Goal: Task Accomplishment & Management: Manage account settings

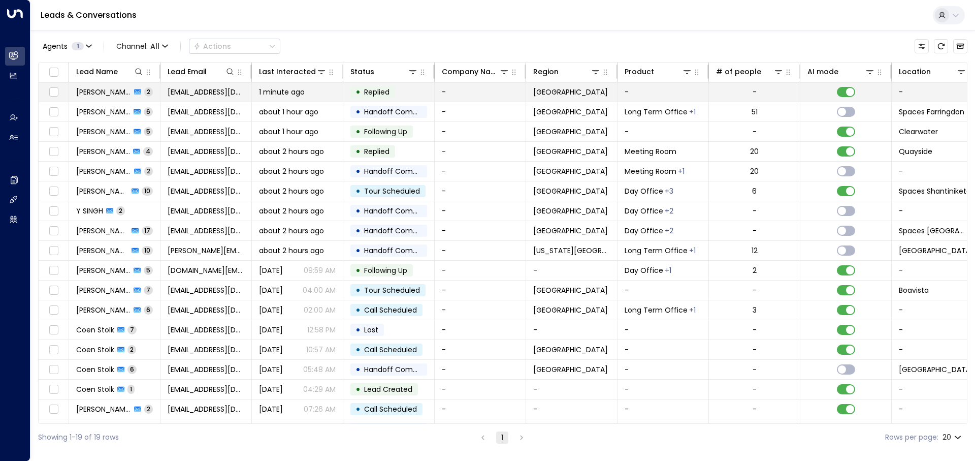
click at [291, 90] on span "1 minute ago" at bounding box center [282, 92] width 46 height 10
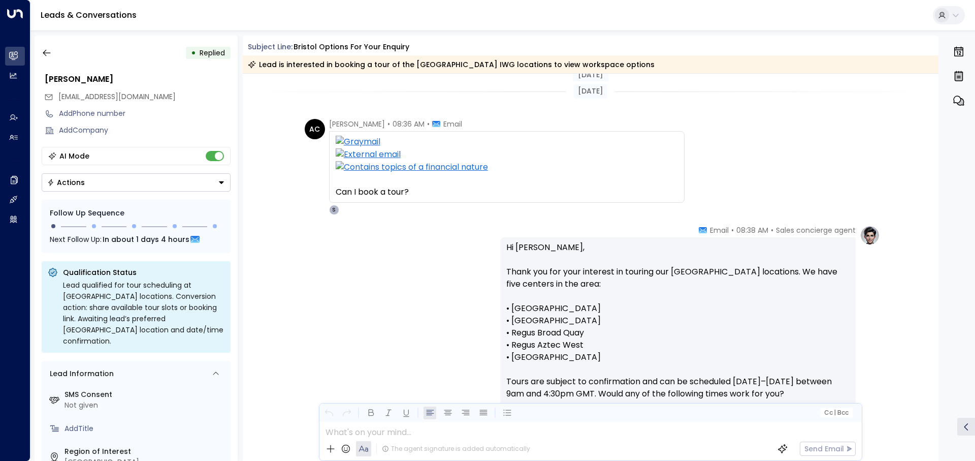
click at [383, 229] on div "Sales concierge agent • 08:38 AM • Email Hi Abbie, Thank you for your interest …" at bounding box center [590, 406] width 579 height 363
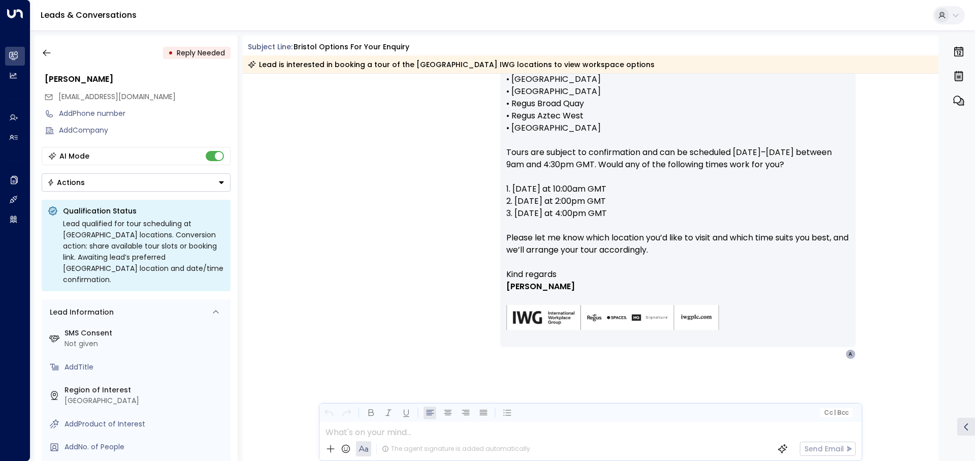
scroll to position [322, 0]
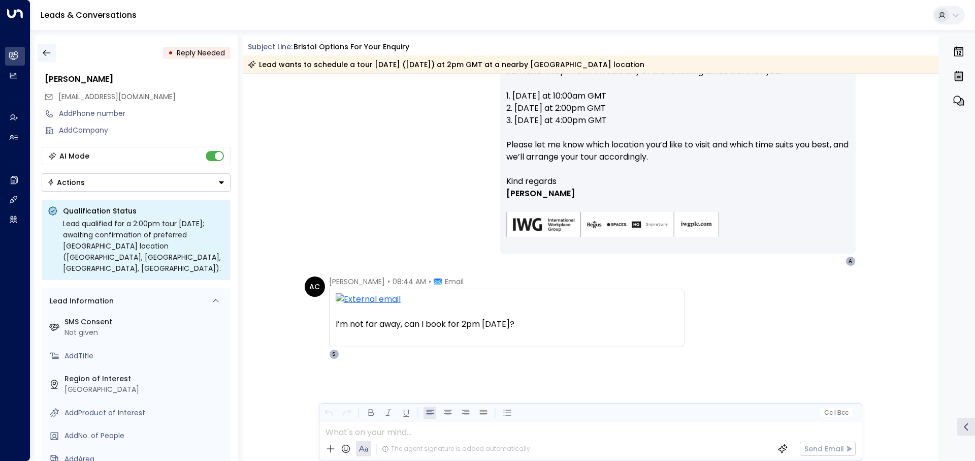
click at [44, 52] on icon "button" at bounding box center [47, 53] width 8 height 7
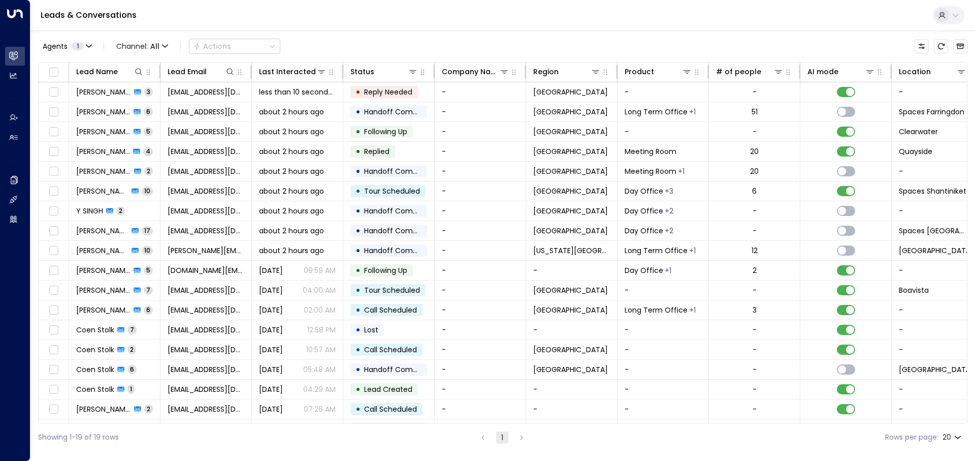
click at [220, 11] on div "Leads & Conversations" at bounding box center [502, 15] width 945 height 31
click at [966, 46] on button "Archived Leads" at bounding box center [960, 46] width 14 height 14
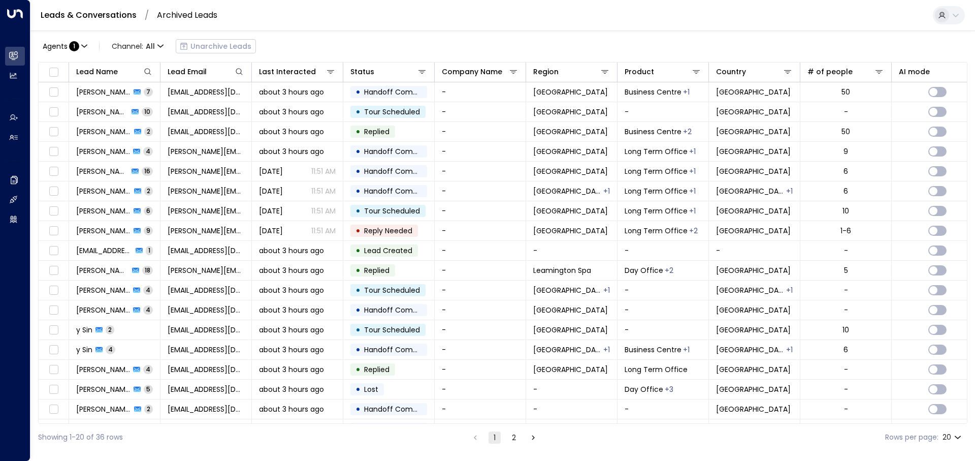
click at [113, 13] on link "Leads & Conversations" at bounding box center [89, 15] width 96 height 12
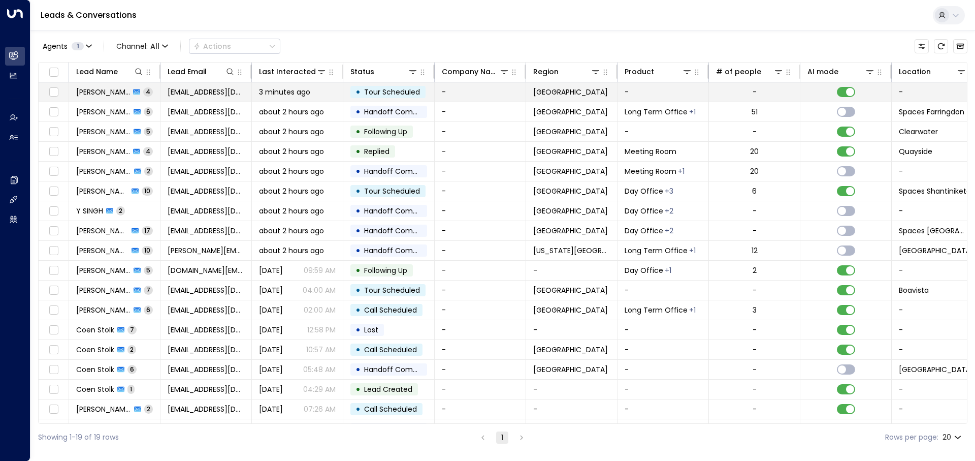
click at [263, 89] on span "3 minutes ago" at bounding box center [284, 92] width 51 height 10
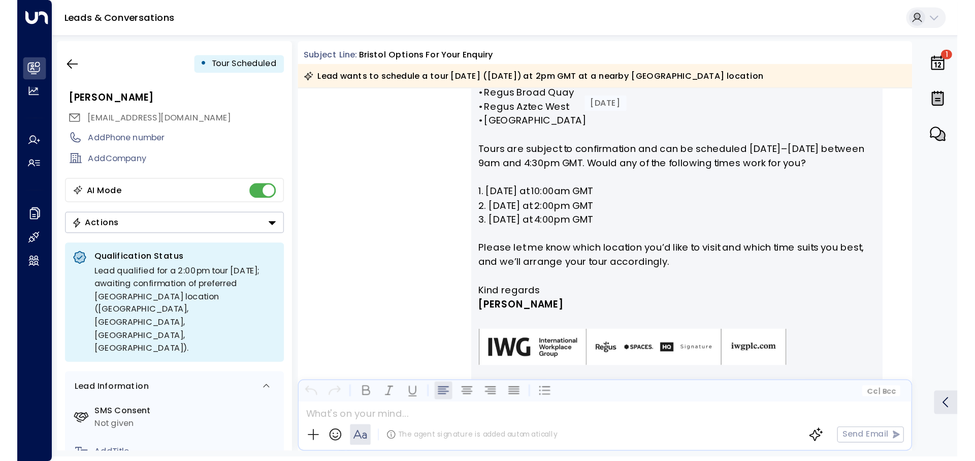
scroll to position [221, 0]
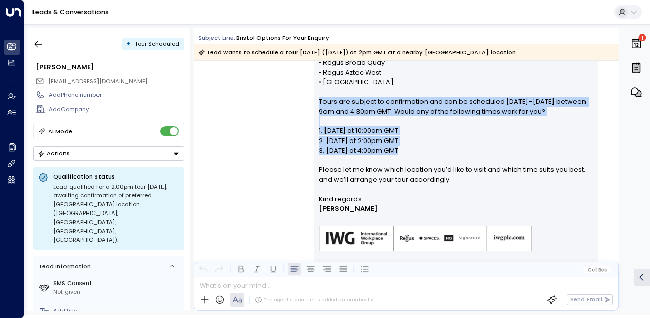
drag, startPoint x: 314, startPoint y: 99, endPoint x: 427, endPoint y: 155, distance: 125.8
click at [427, 155] on div "Hi Abbie, Thank you for your interest in touring our Bristol locations. We have…" at bounding box center [456, 126] width 284 height 281
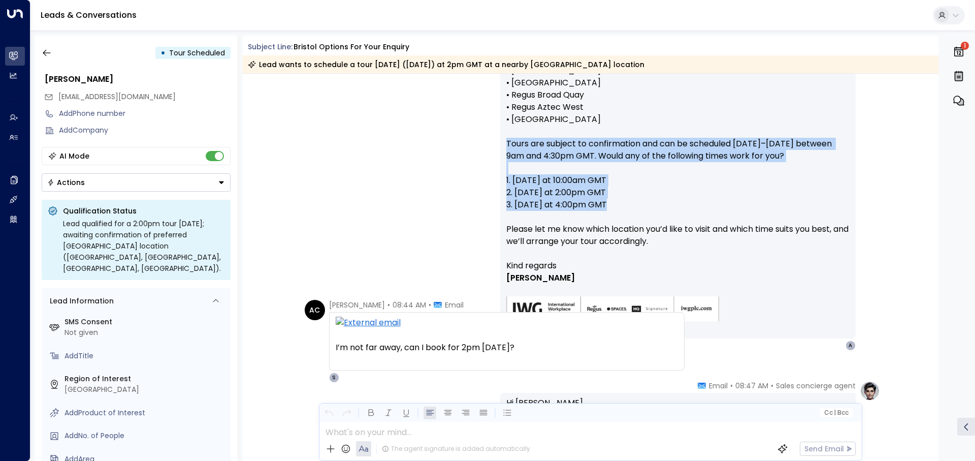
scroll to position [299, 0]
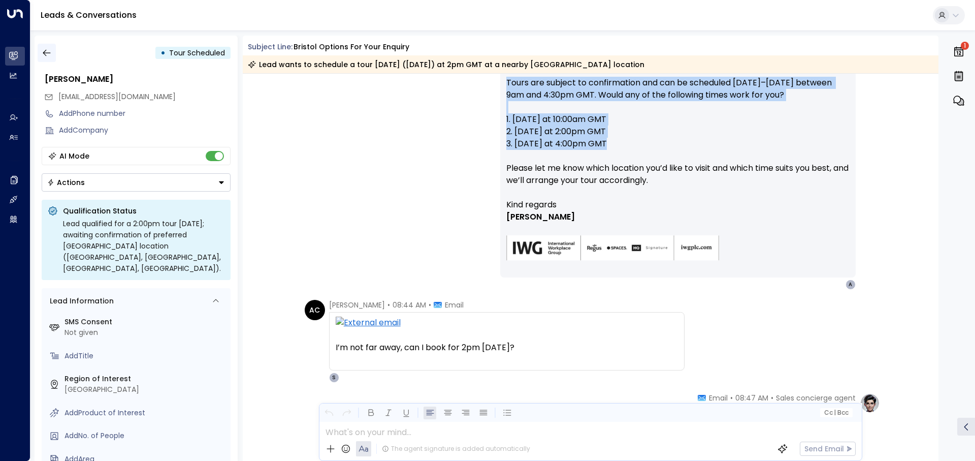
click at [45, 47] on button "button" at bounding box center [47, 53] width 18 height 18
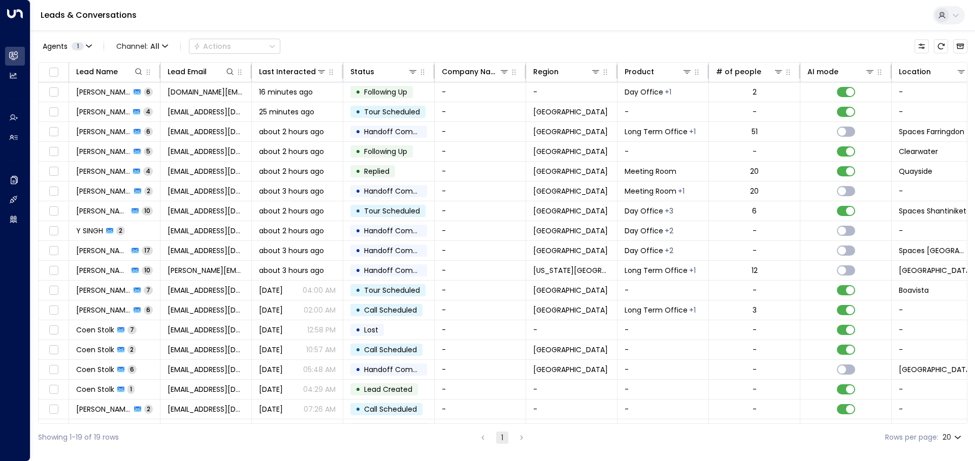
click at [381, 42] on div "Agents 1 Channel: All Actions" at bounding box center [502, 46] width 929 height 21
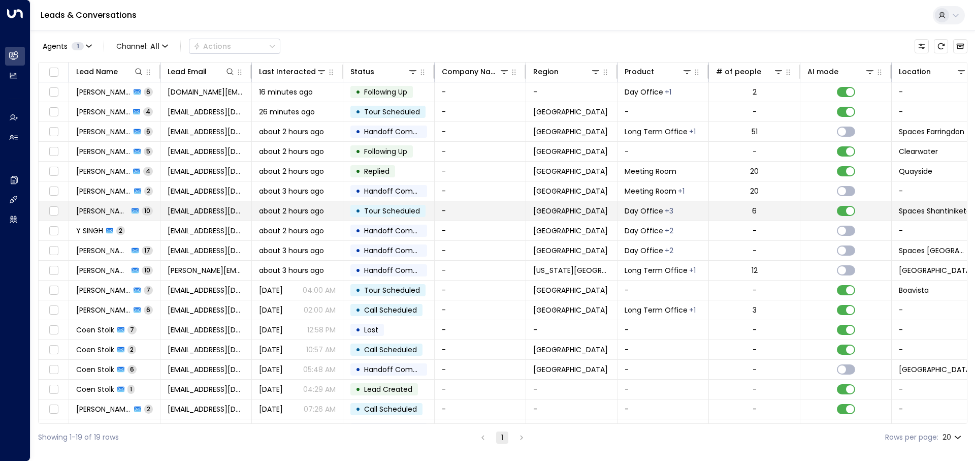
click at [253, 206] on td "about 2 hours ago" at bounding box center [297, 210] width 91 height 19
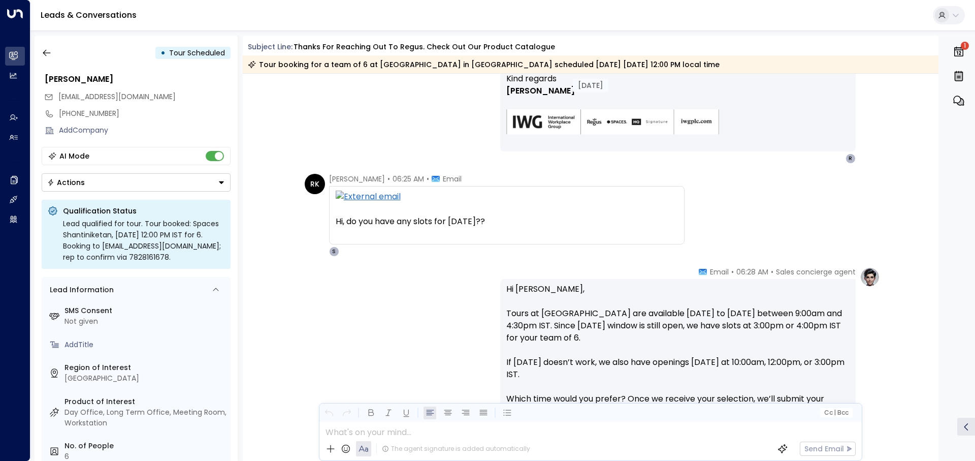
scroll to position [827, 0]
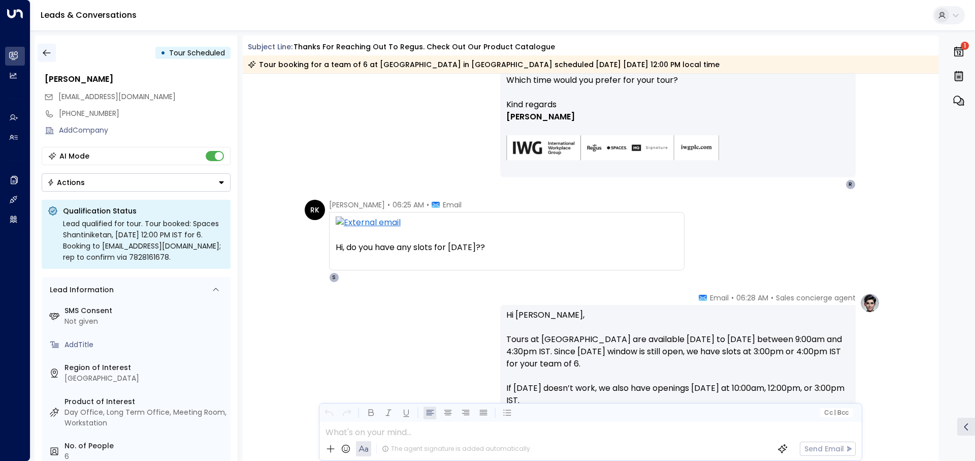
click at [44, 57] on icon "button" at bounding box center [47, 53] width 10 height 10
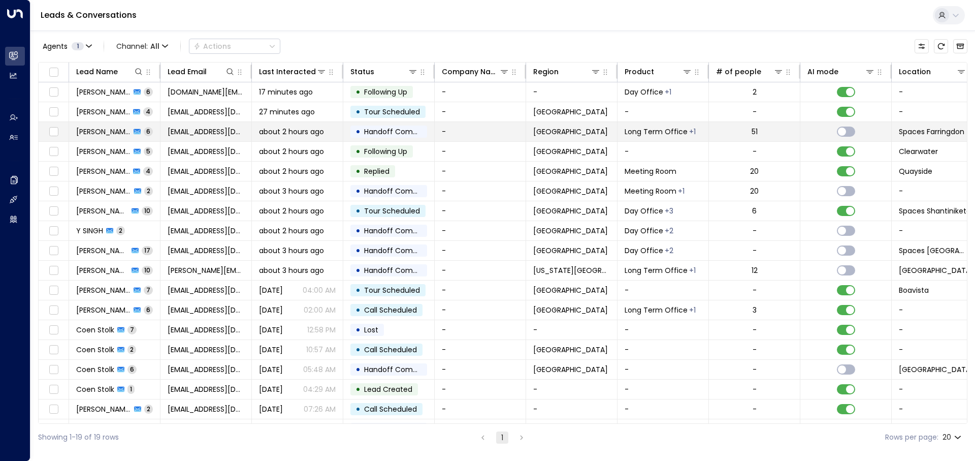
click at [191, 131] on span "[EMAIL_ADDRESS][DOMAIN_NAME]" at bounding box center [206, 131] width 77 height 10
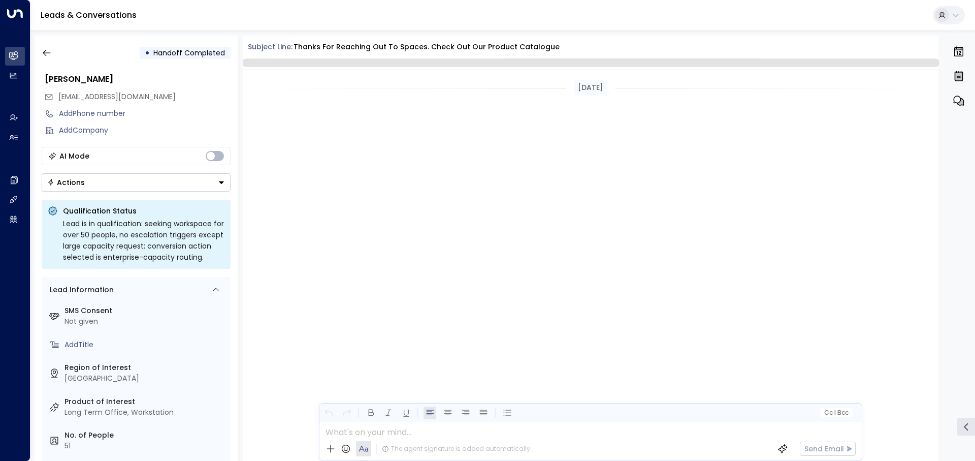
scroll to position [957, 0]
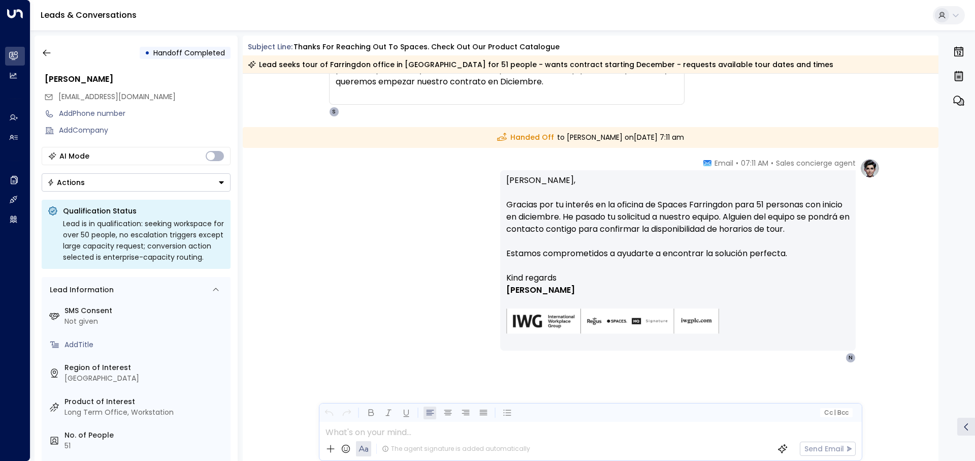
click at [56, 48] on div "• Handoff Completed" at bounding box center [136, 53] width 189 height 18
click at [45, 54] on icon "button" at bounding box center [47, 53] width 10 height 10
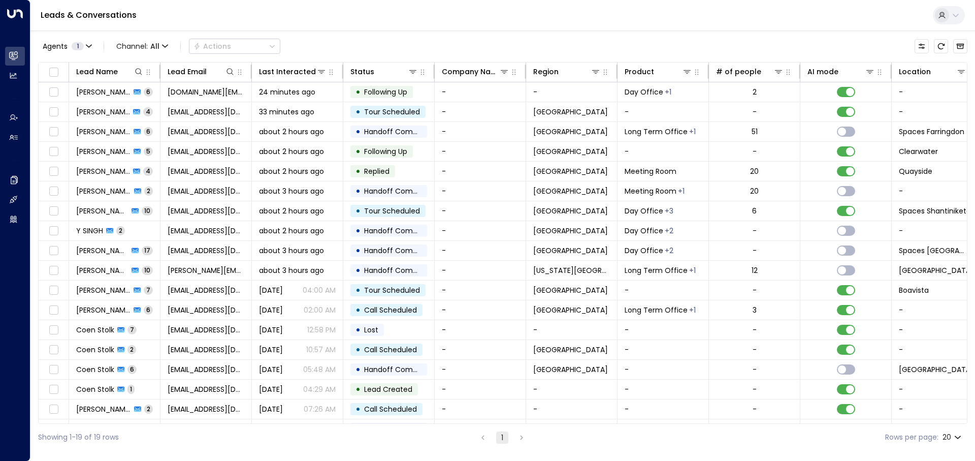
click at [88, 17] on link "Leads & Conversations" at bounding box center [89, 15] width 96 height 12
click at [106, 12] on link "Leads & Conversations" at bounding box center [89, 15] width 96 height 12
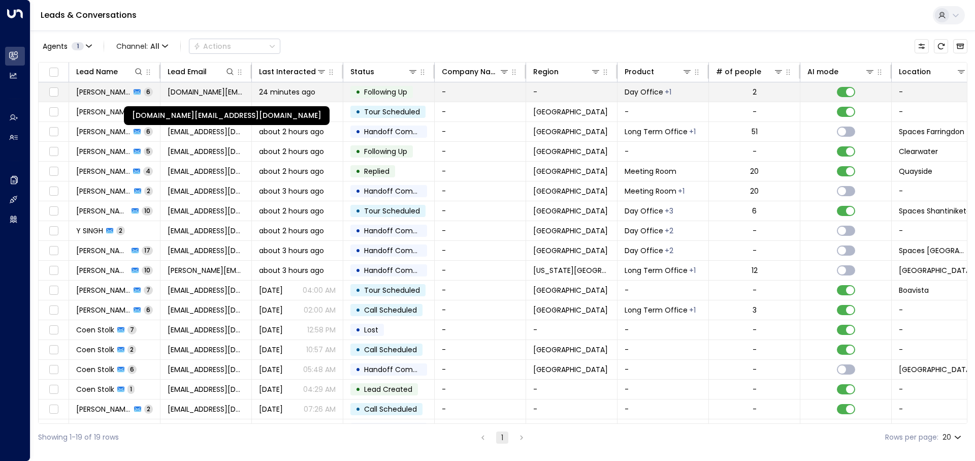
click at [210, 90] on span "[DOMAIN_NAME][EMAIL_ADDRESS][DOMAIN_NAME]" at bounding box center [206, 92] width 77 height 10
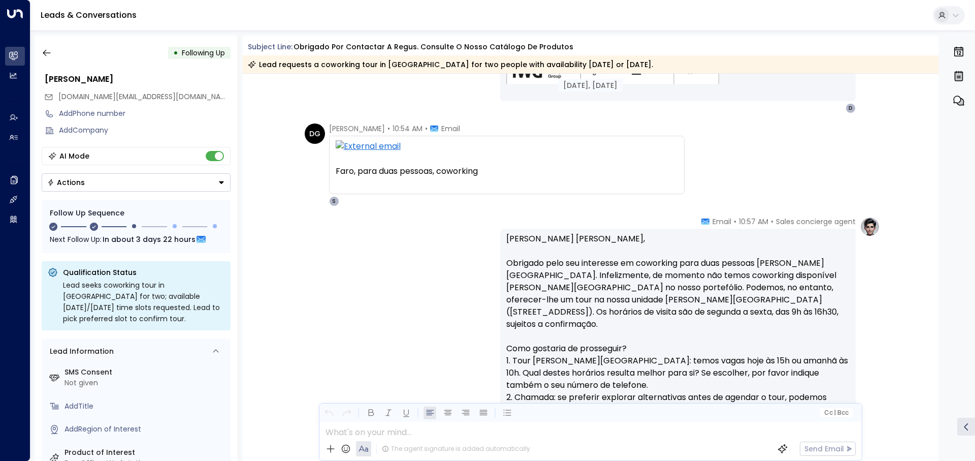
scroll to position [250, 0]
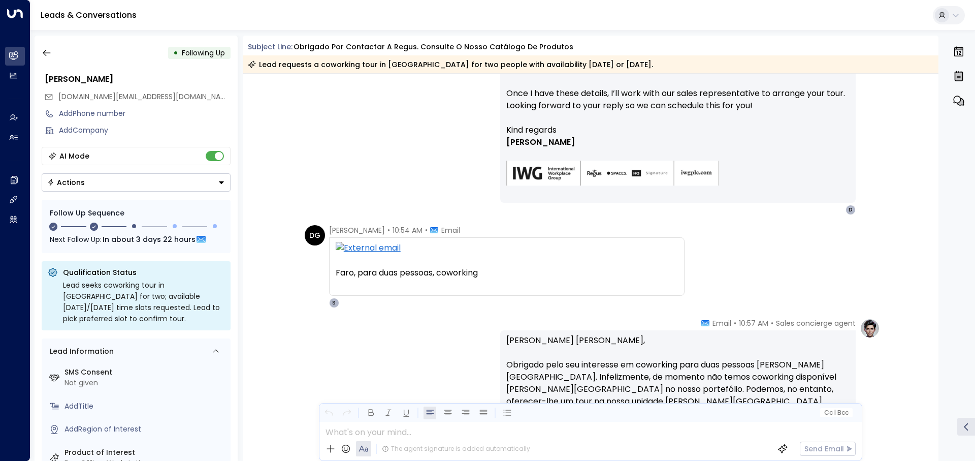
drag, startPoint x: 395, startPoint y: 241, endPoint x: 336, endPoint y: 129, distance: 127.0
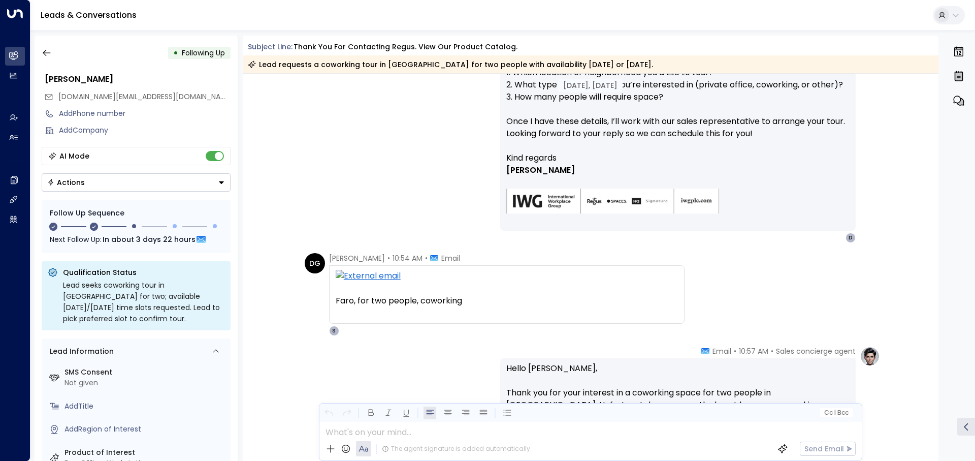
scroll to position [305, 0]
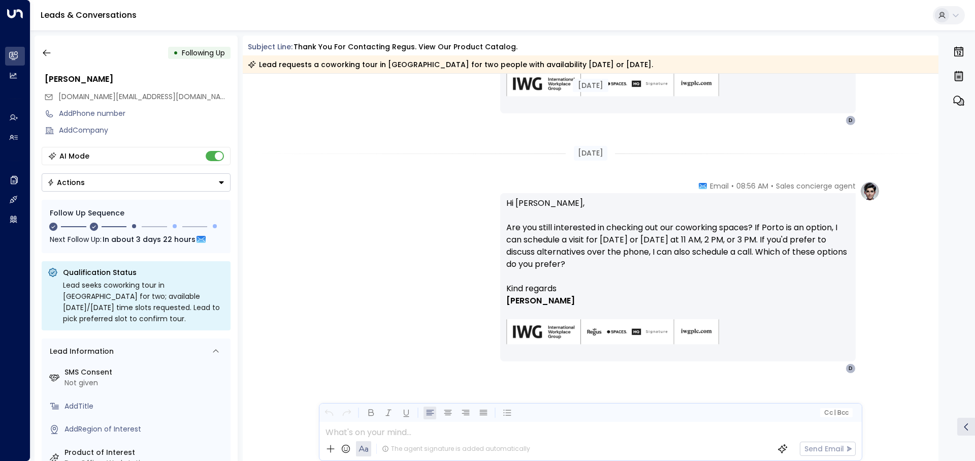
scroll to position [1056, 0]
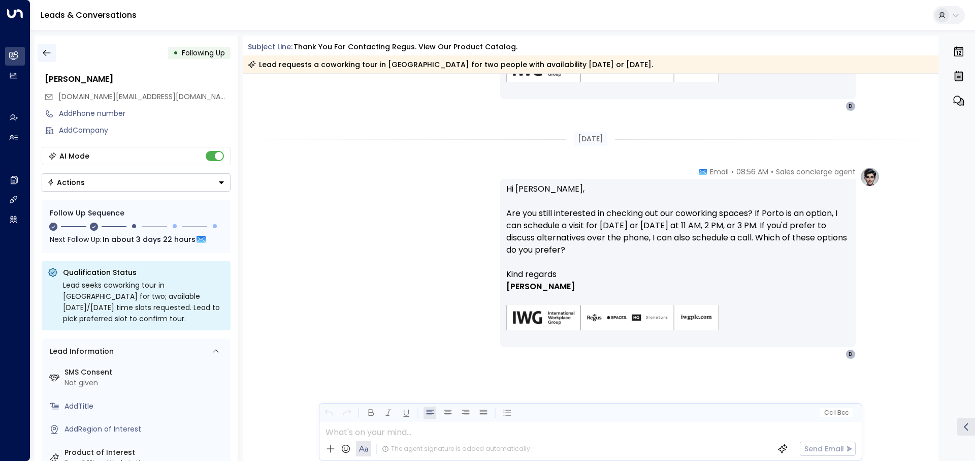
click at [47, 51] on icon "button" at bounding box center [47, 53] width 10 height 10
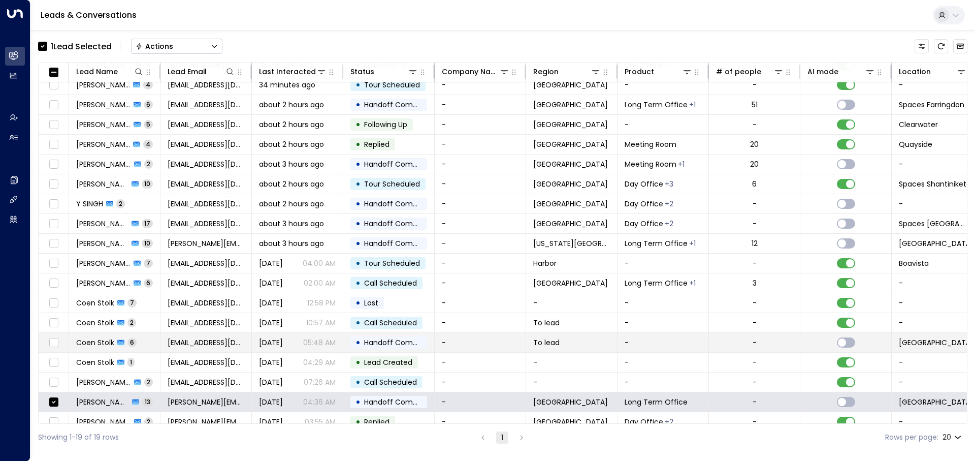
scroll to position [39, 0]
